Goal: Task Accomplishment & Management: Use online tool/utility

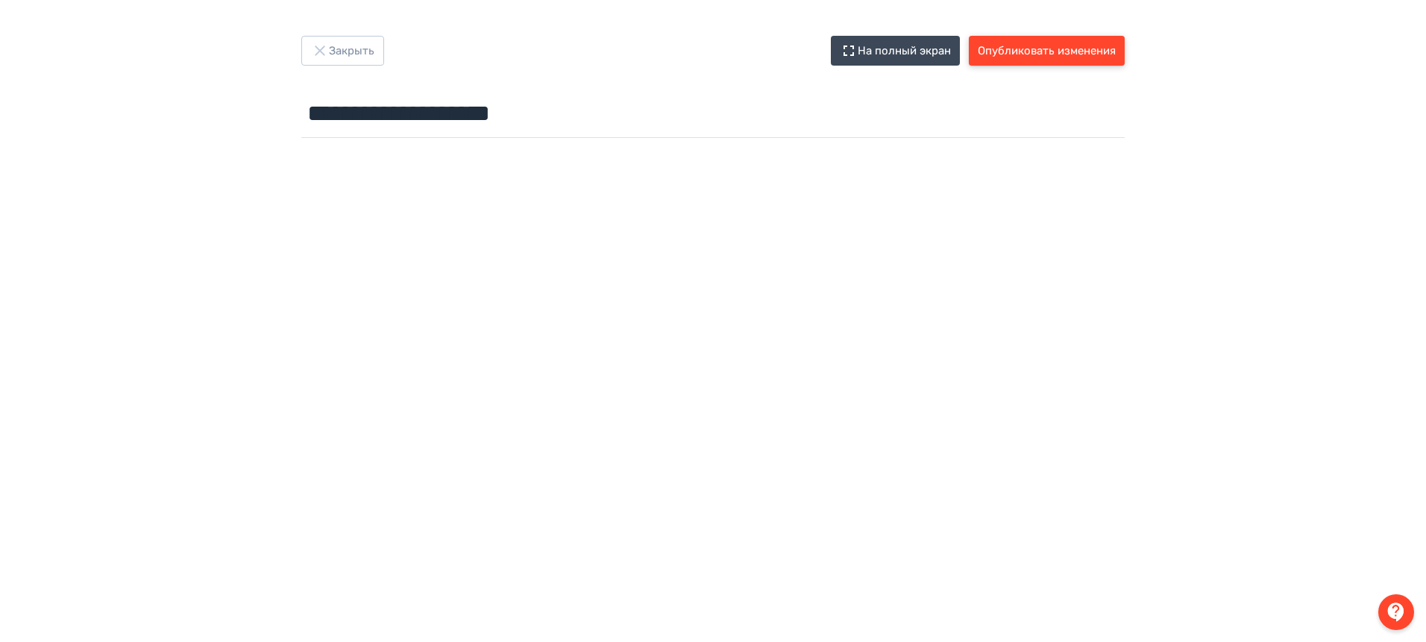
click at [1109, 47] on button "Опубликовать изменения" at bounding box center [1047, 51] width 156 height 30
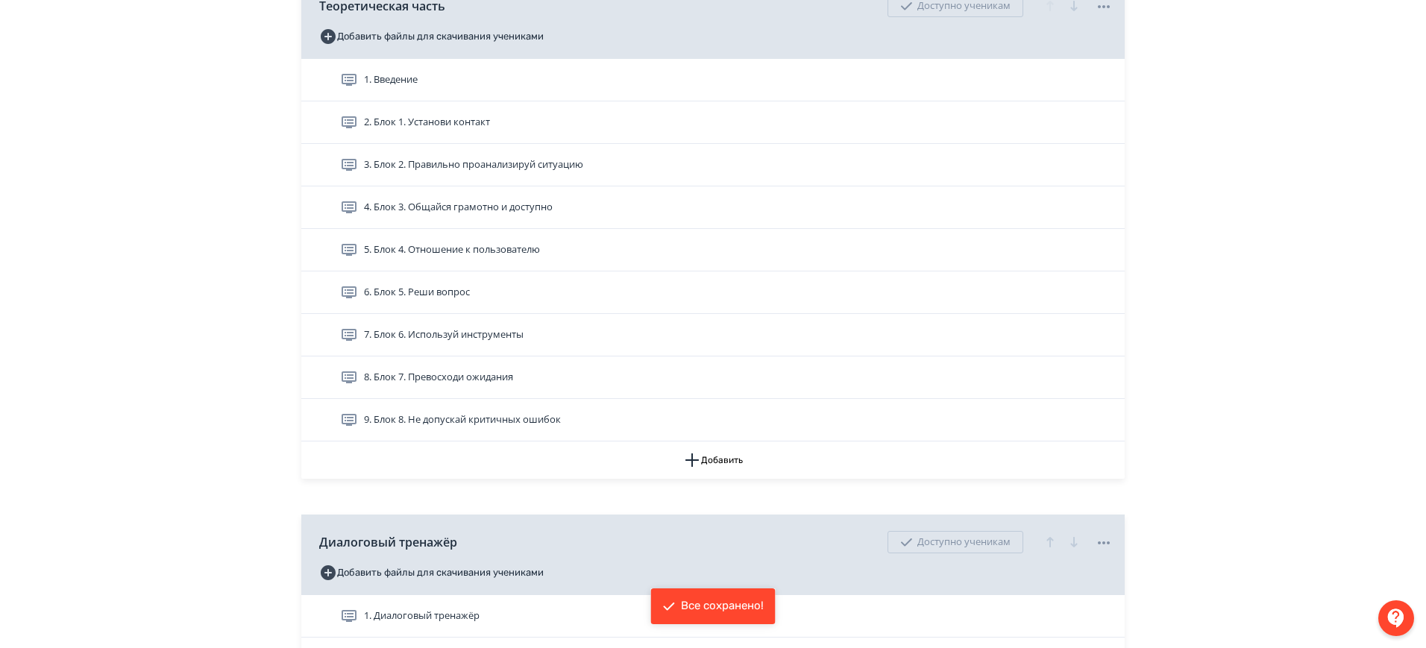
scroll to position [559, 0]
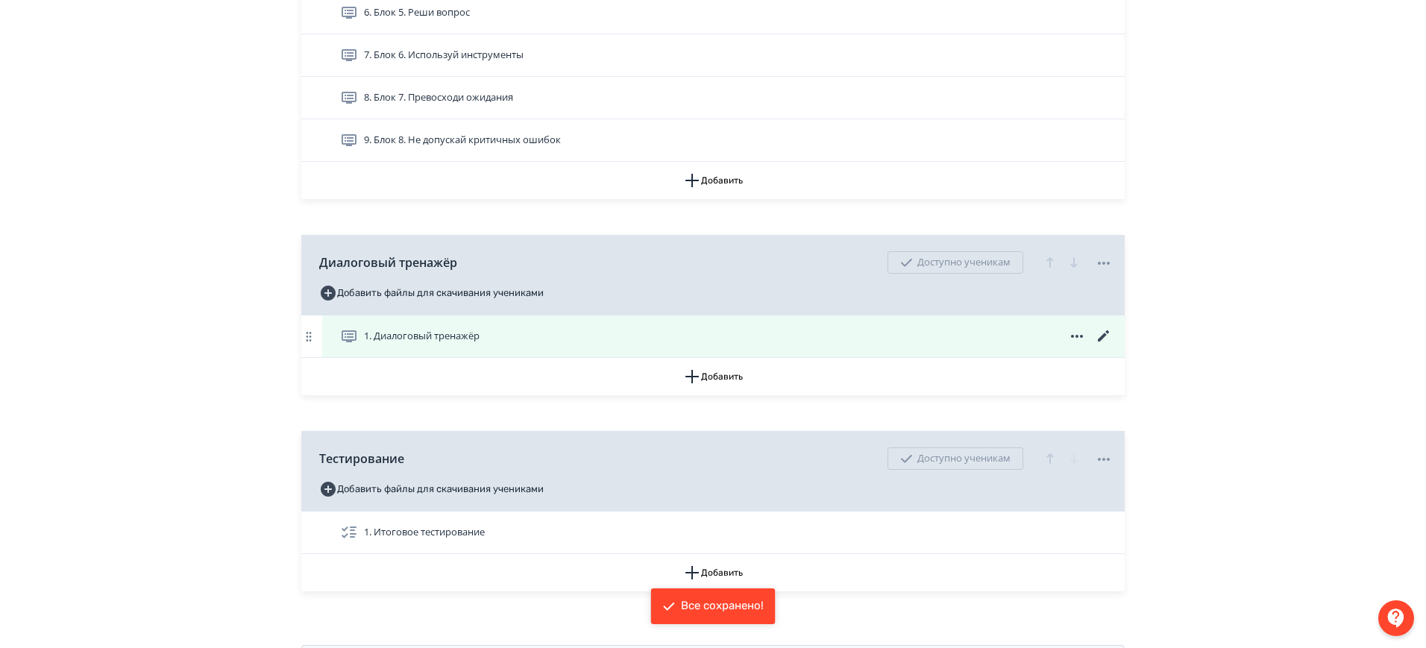
click at [512, 341] on div "1. Диалоговый тренажёр" at bounding box center [726, 336] width 773 height 18
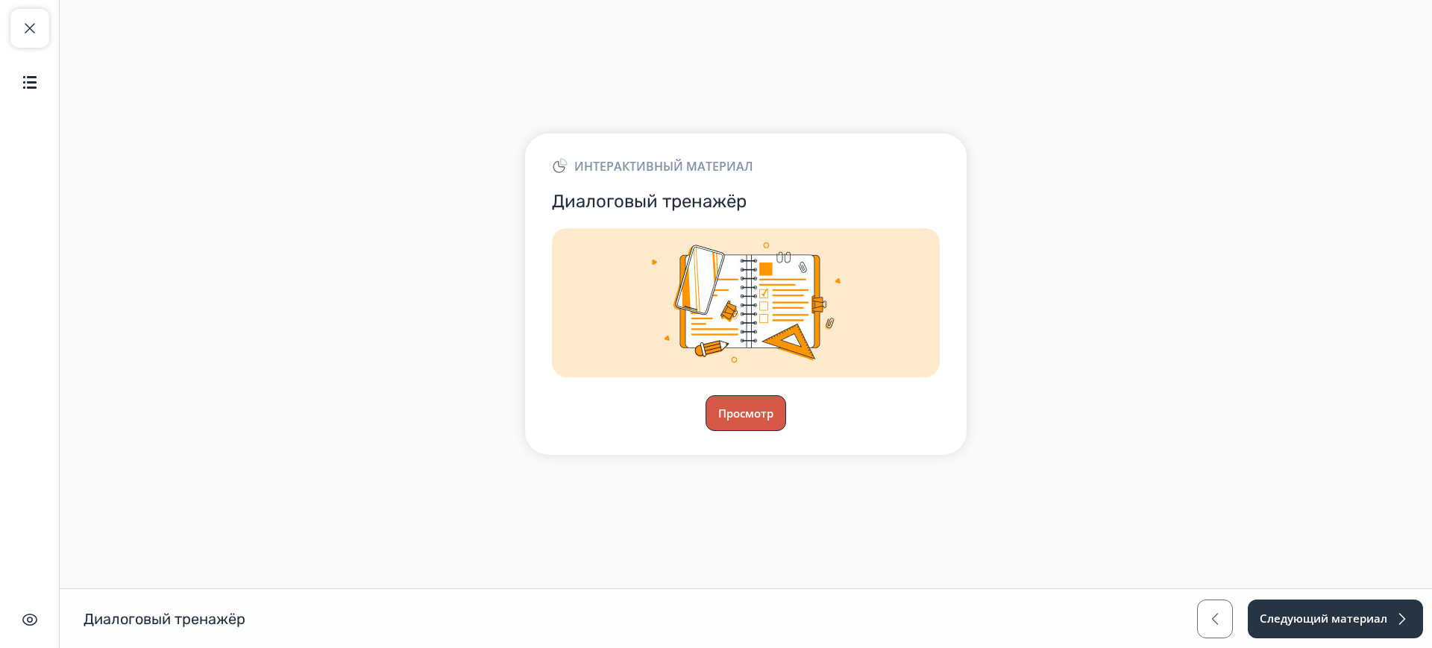
click at [767, 415] on button "Просмотр" at bounding box center [746, 413] width 81 height 36
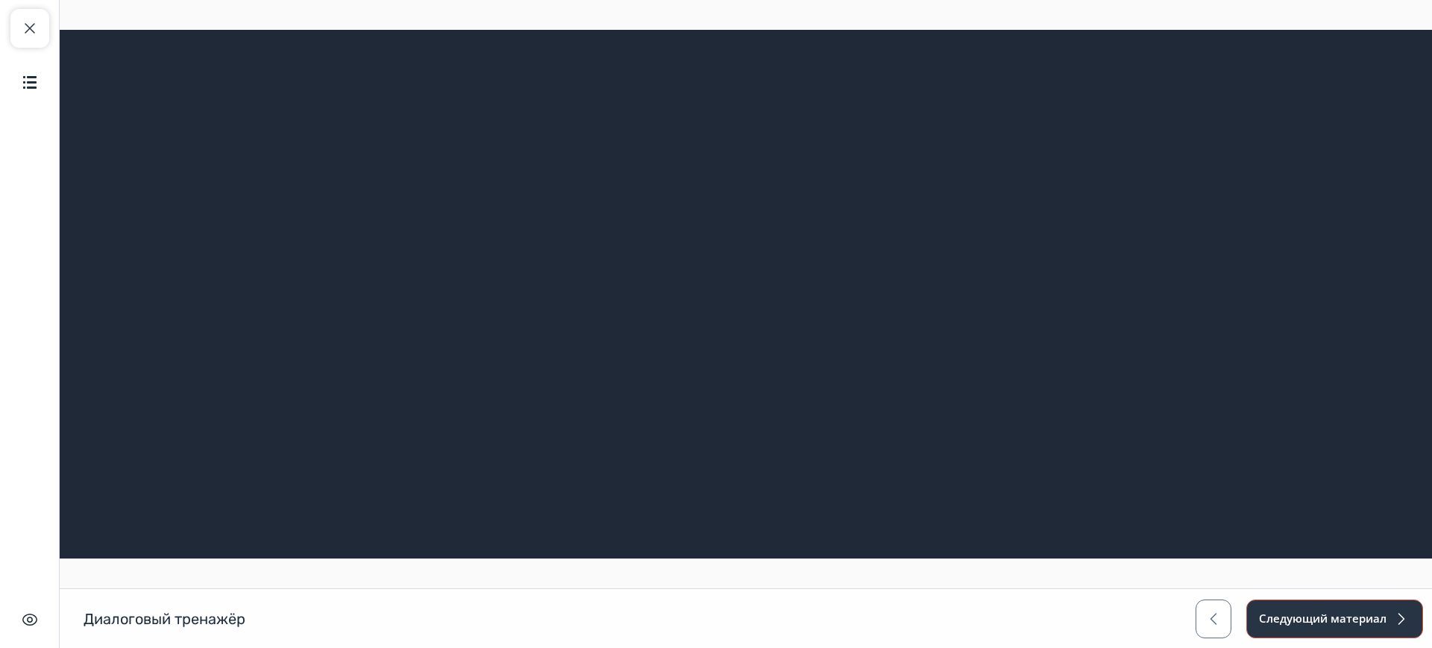
click at [1373, 621] on button "Следующий материал" at bounding box center [1334, 619] width 177 height 39
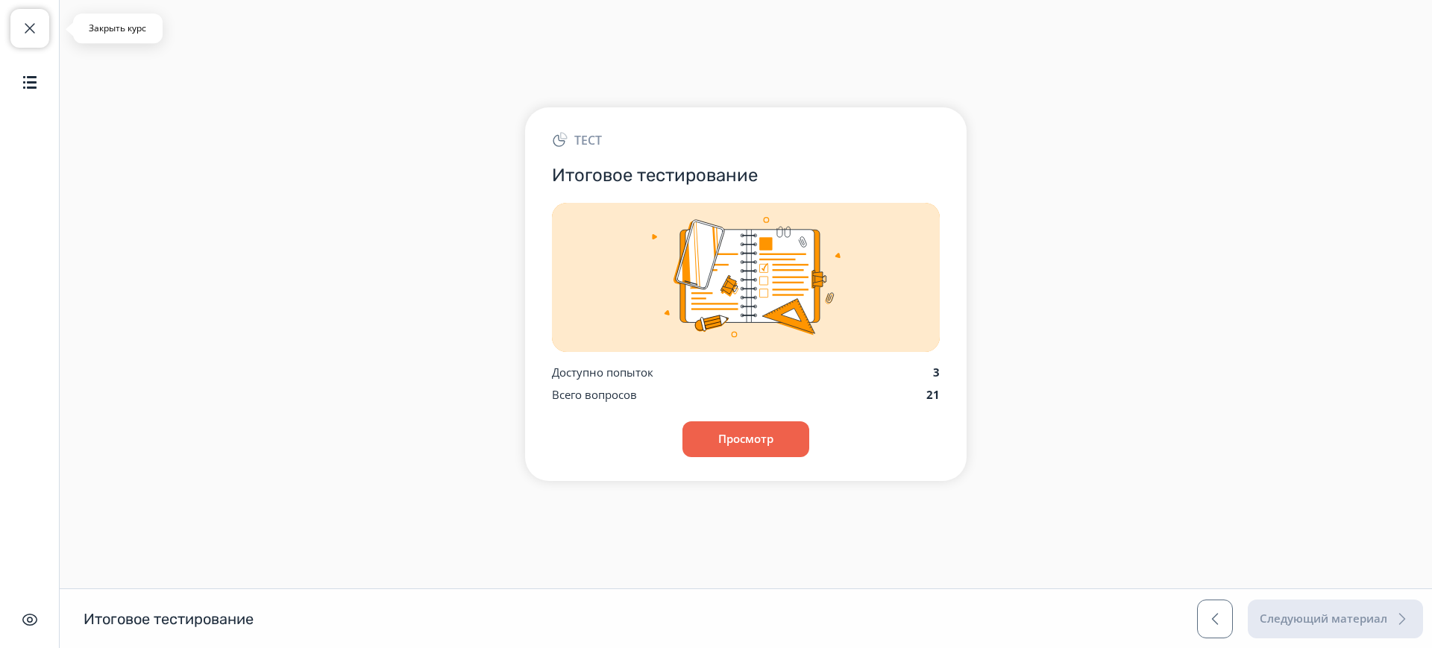
click at [25, 15] on button "Закрыть курс" at bounding box center [29, 28] width 39 height 39
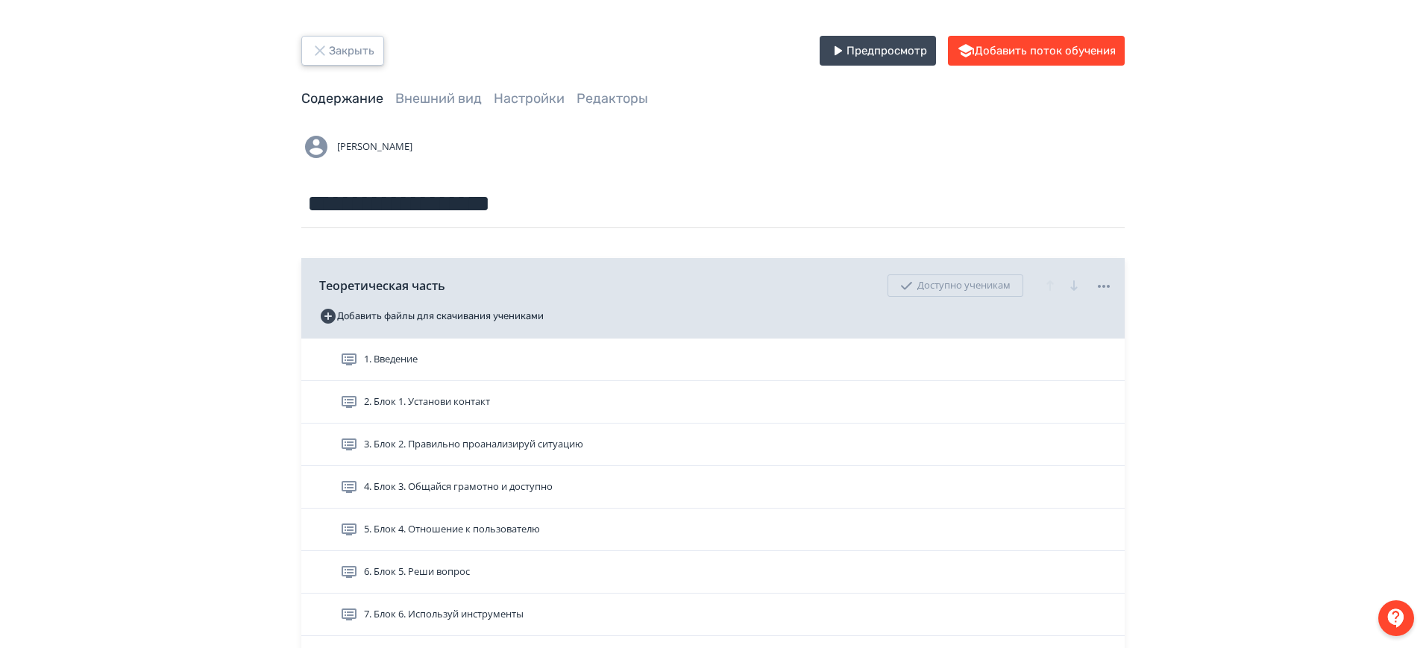
click at [342, 43] on button "Закрыть" at bounding box center [342, 51] width 83 height 30
